Goal: Check status: Check status

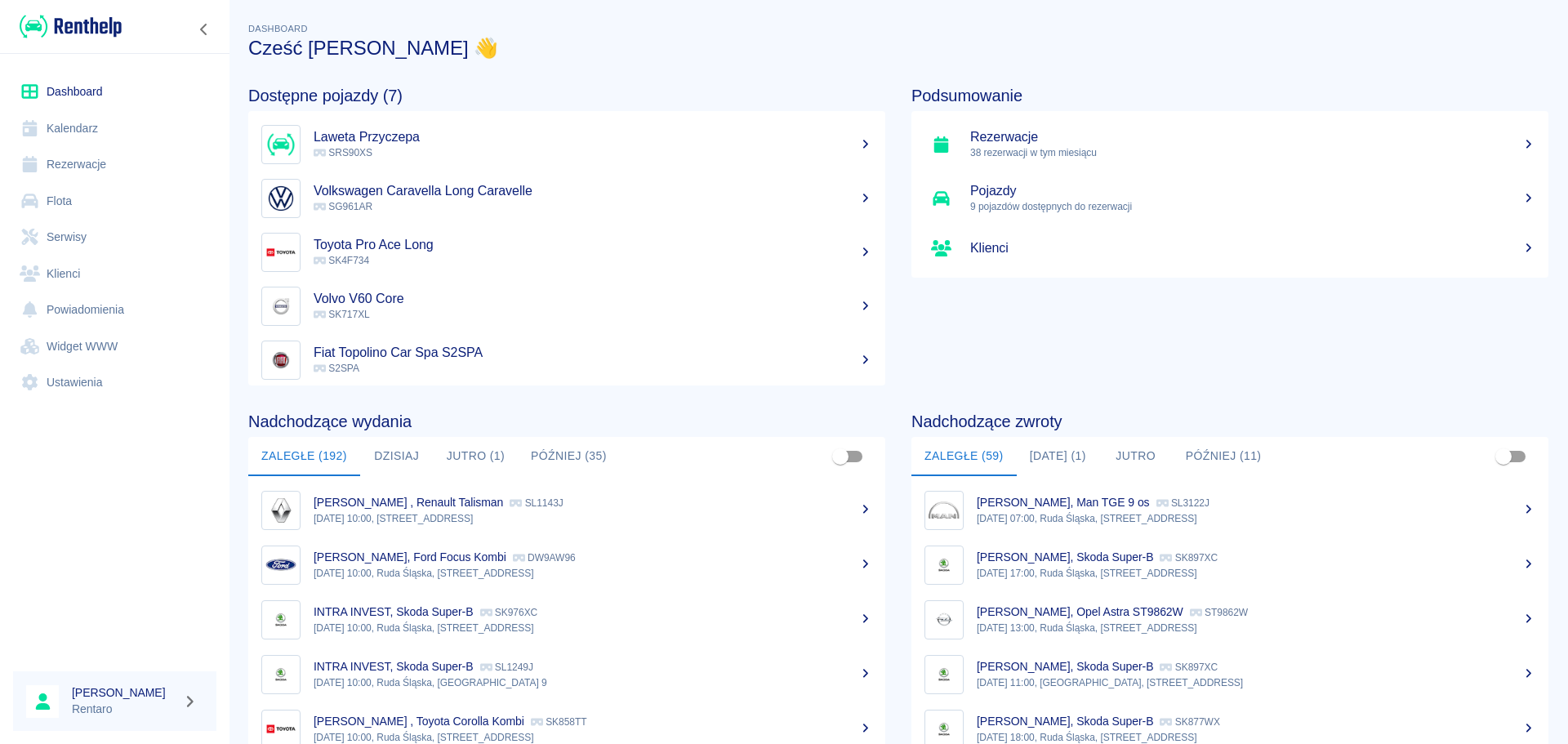
click at [445, 452] on button "Jutro (1)" at bounding box center [476, 456] width 84 height 40
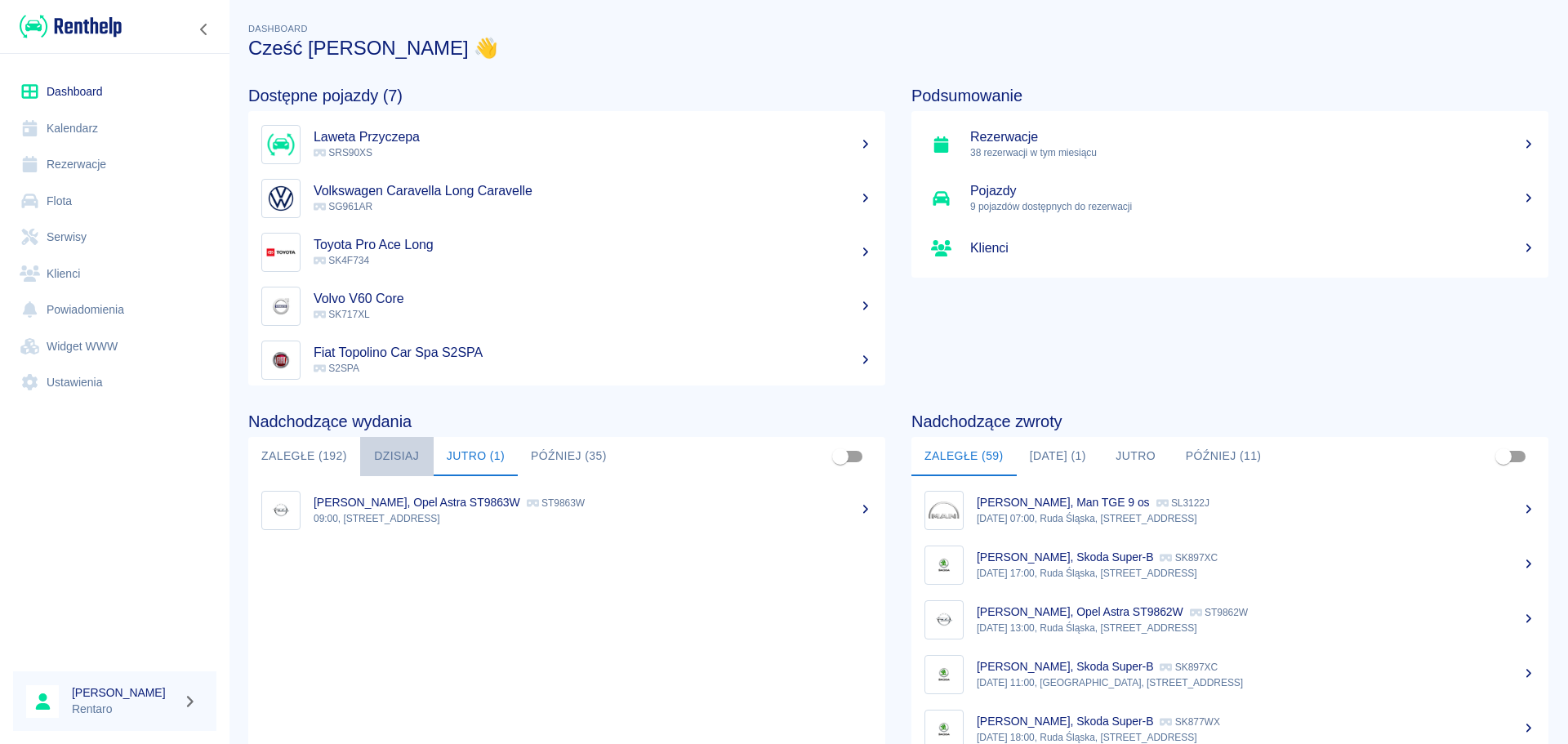
click at [419, 452] on button "Dzisiaj" at bounding box center [397, 456] width 74 height 40
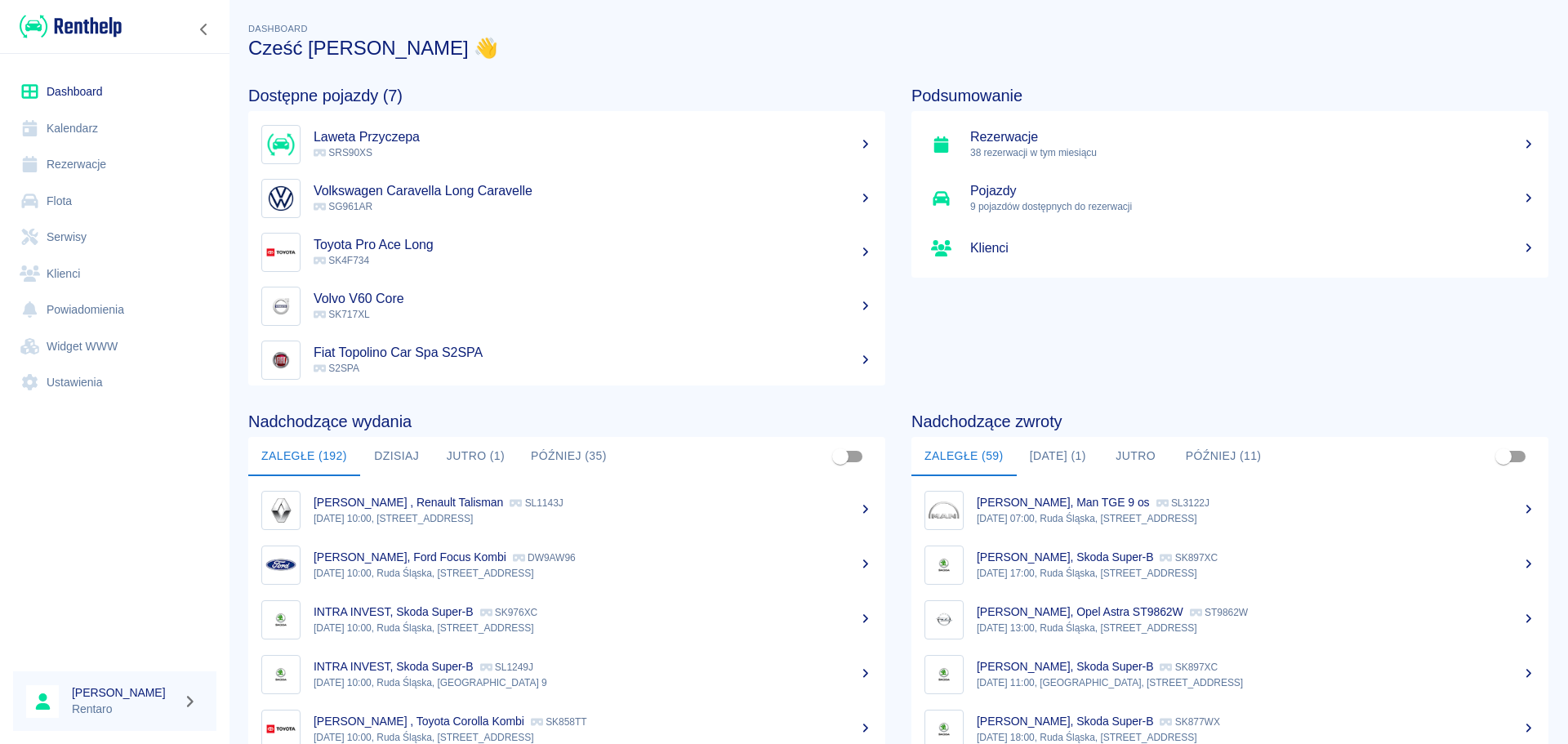
click at [1075, 449] on button "Dzisiaj (1)" at bounding box center [1059, 456] width 83 height 40
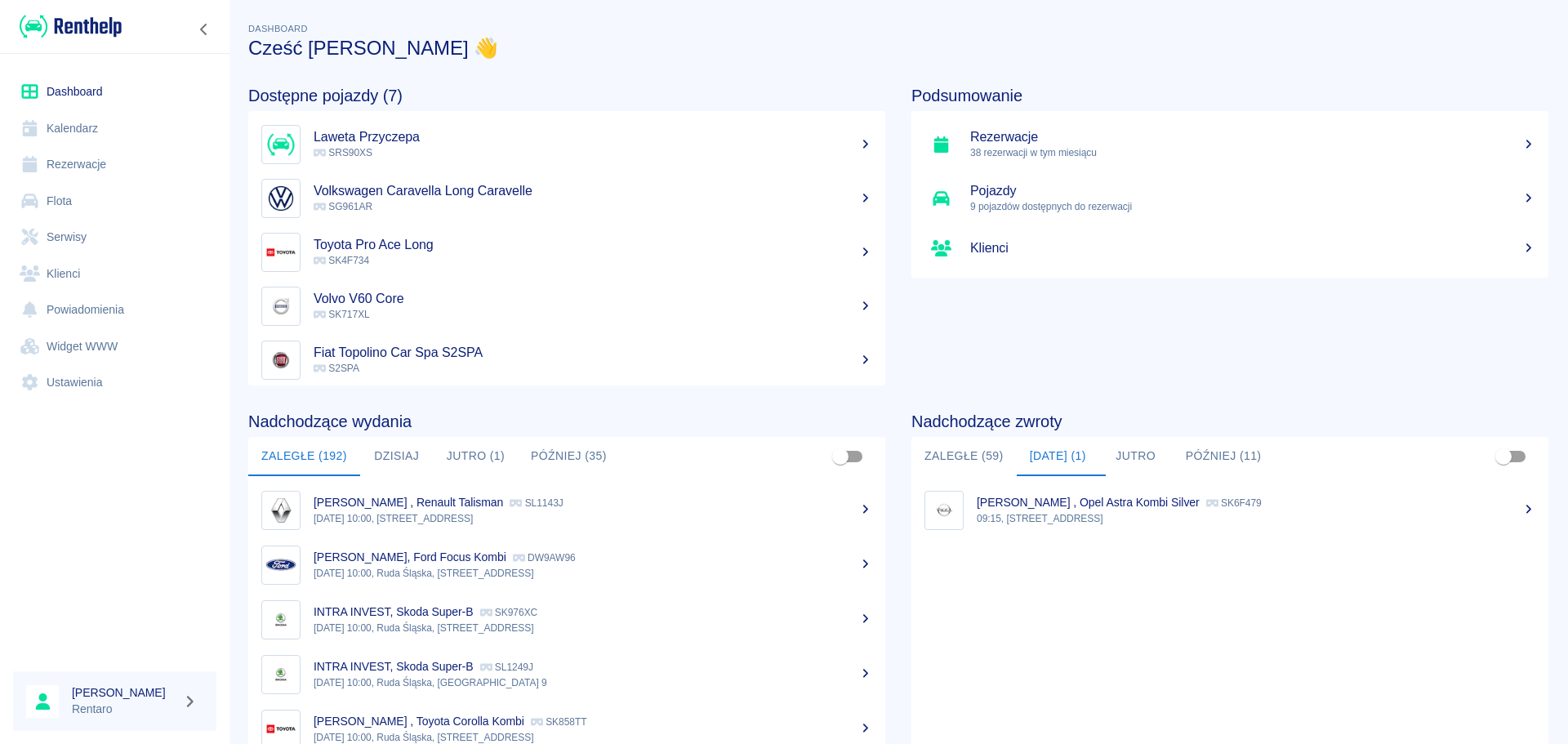
click at [460, 452] on button "Jutro (1)" at bounding box center [476, 456] width 84 height 40
